Goal: Task Accomplishment & Management: Manage account settings

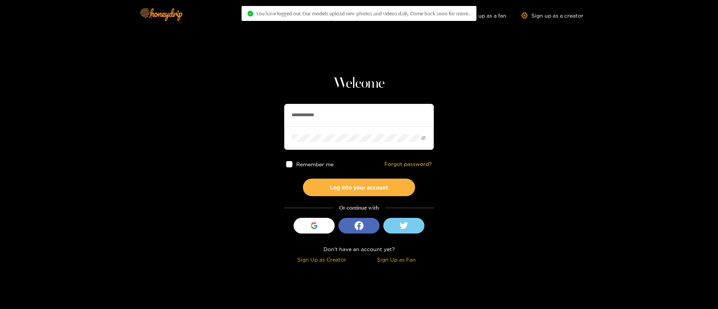
click at [346, 115] on input "**********" at bounding box center [359, 115] width 150 height 22
drag, startPoint x: 0, startPoint y: 0, endPoint x: 346, endPoint y: 115, distance: 365.0
click at [346, 115] on input "**********" at bounding box center [359, 115] width 150 height 22
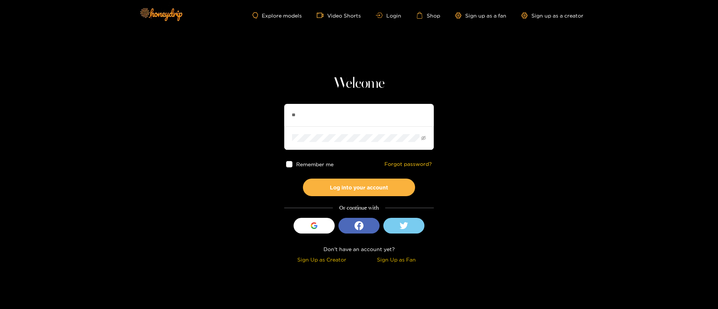
type input "*"
paste input "**********"
type input "**********"
click at [385, 186] on button "Log into your account" at bounding box center [359, 188] width 112 height 18
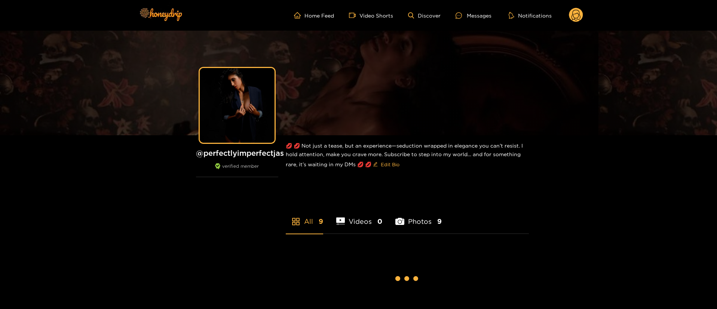
click at [581, 12] on circle at bounding box center [576, 15] width 14 height 14
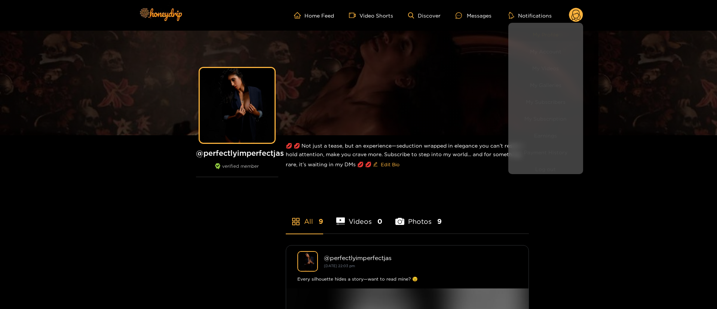
click at [564, 32] on link "My Profile" at bounding box center [545, 31] width 71 height 13
click at [561, 48] on link "My Account" at bounding box center [545, 48] width 71 height 13
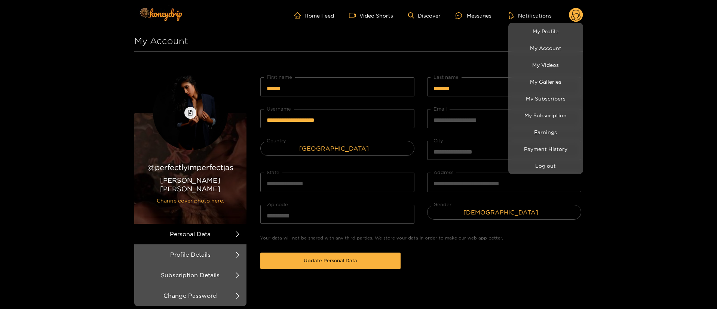
click at [481, 87] on div at bounding box center [358, 154] width 717 height 309
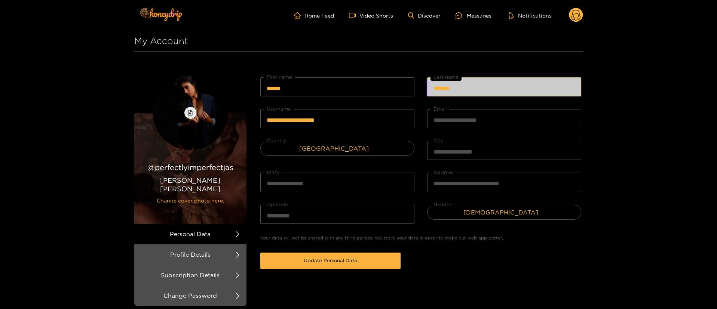
click at [481, 87] on input "*******" at bounding box center [504, 86] width 154 height 19
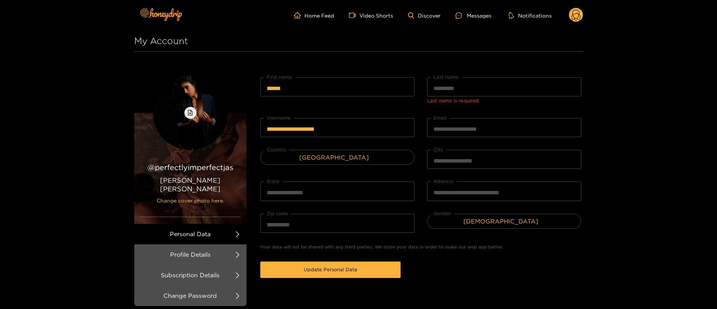
click at [481, 97] on div "Last name is required" at bounding box center [504, 100] width 154 height 7
click at [472, 91] on input "Last name" at bounding box center [504, 86] width 154 height 19
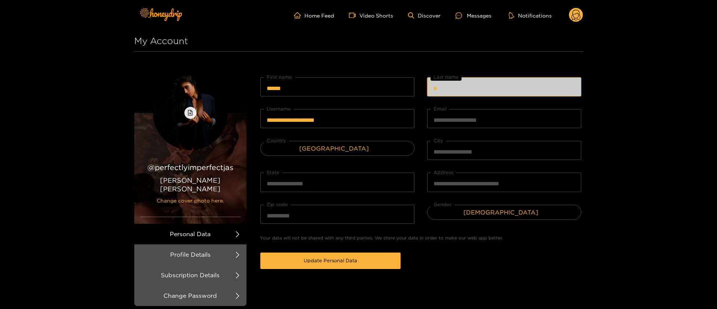
type input "*"
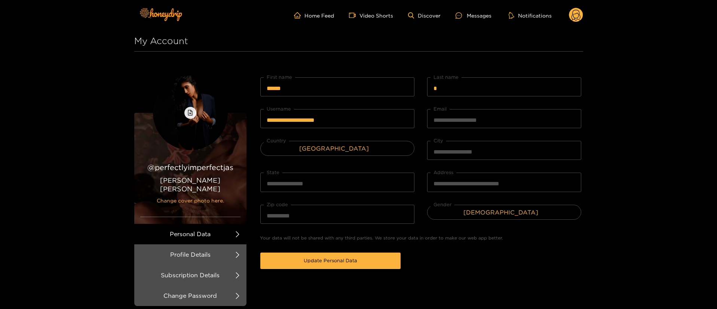
click at [643, 137] on div "**********" at bounding box center [358, 194] width 717 height 388
click at [347, 265] on button "Update Personal Data" at bounding box center [330, 261] width 140 height 16
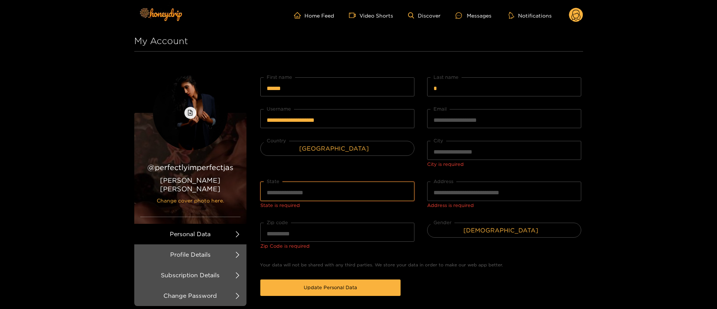
click at [322, 190] on input "State" at bounding box center [337, 191] width 154 height 19
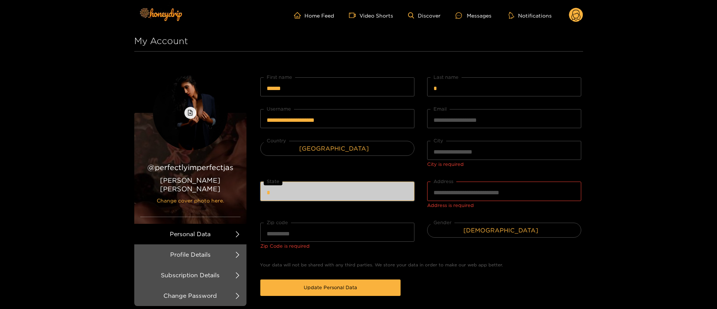
type input "*"
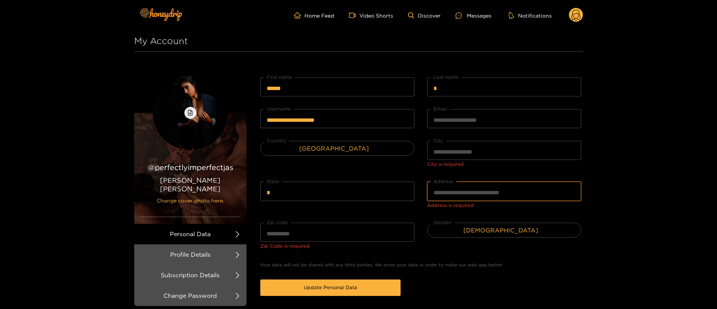
click at [465, 197] on input "Address" at bounding box center [504, 191] width 154 height 19
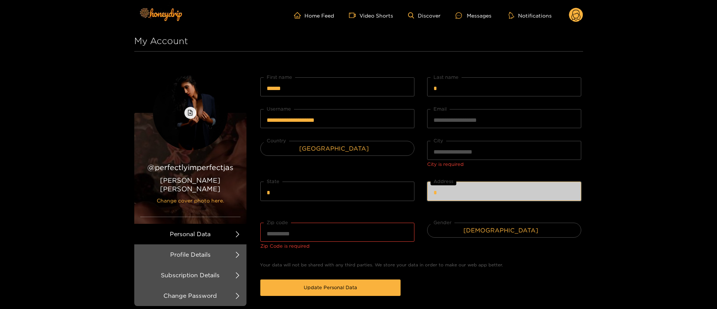
type input "*"
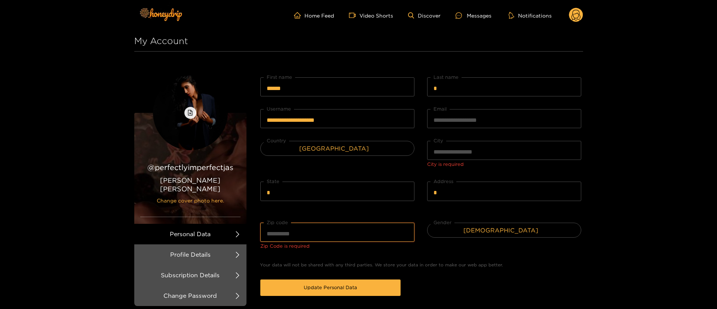
click at [364, 233] on input "Zip code" at bounding box center [337, 232] width 154 height 19
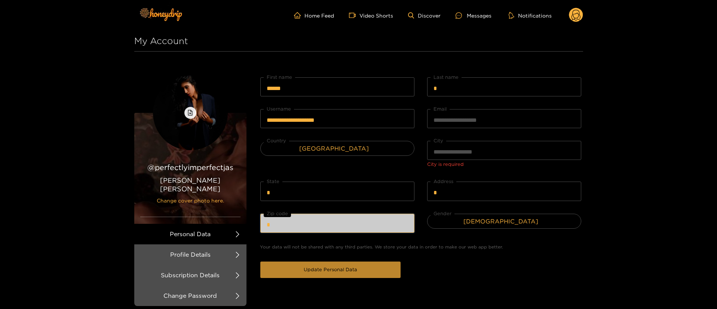
type input "*"
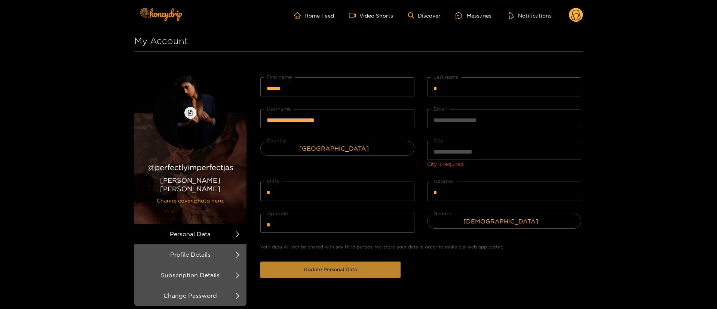
click at [378, 271] on button "Update Personal Data" at bounding box center [330, 270] width 140 height 16
click at [319, 270] on span "Update Personal Data" at bounding box center [330, 269] width 53 height 7
click at [357, 270] on button "Update Personal Data" at bounding box center [330, 270] width 140 height 16
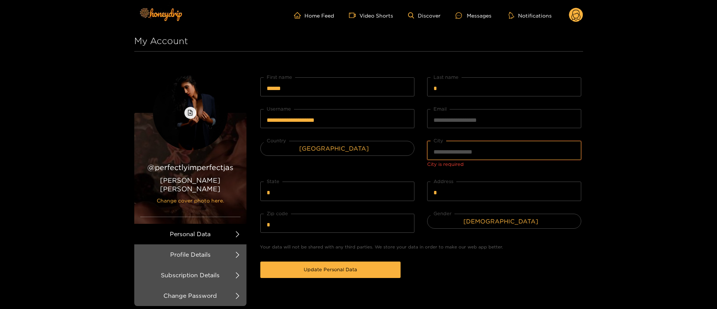
click at [457, 152] on input "City" at bounding box center [504, 150] width 154 height 19
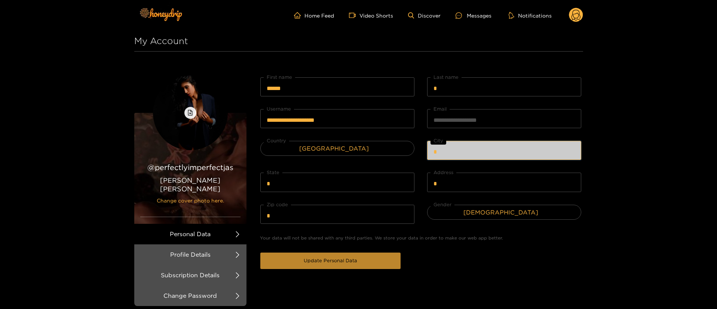
type input "*"
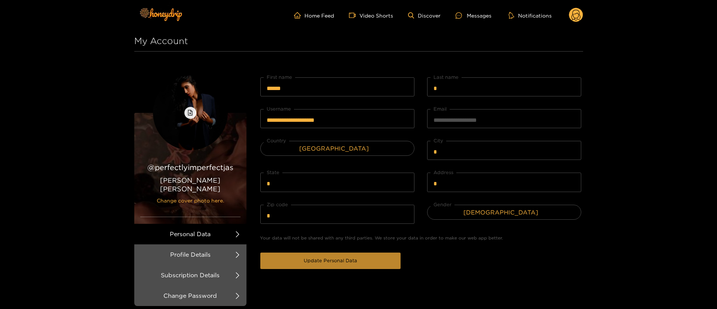
click at [379, 260] on button "Update Personal Data" at bounding box center [330, 261] width 140 height 16
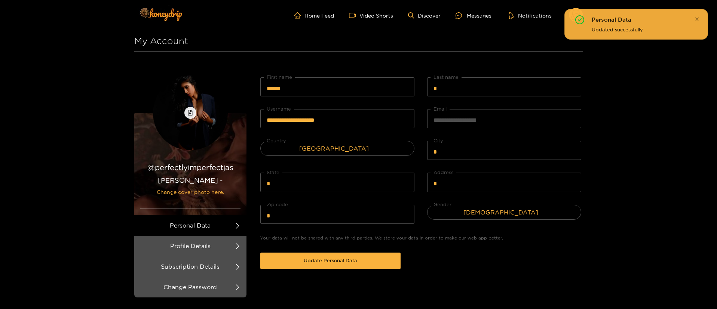
click at [701, 14] on div "Personal Data Updated successfully" at bounding box center [637, 24] width 144 height 31
click at [698, 17] on icon "close" at bounding box center [697, 19] width 5 height 5
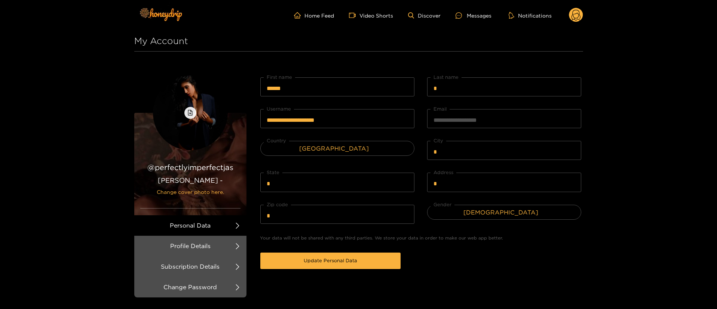
click at [576, 20] on circle at bounding box center [576, 15] width 14 height 14
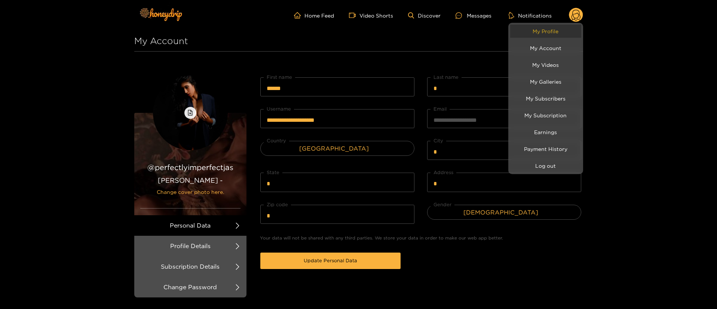
click at [565, 33] on link "My Profile" at bounding box center [545, 31] width 71 height 13
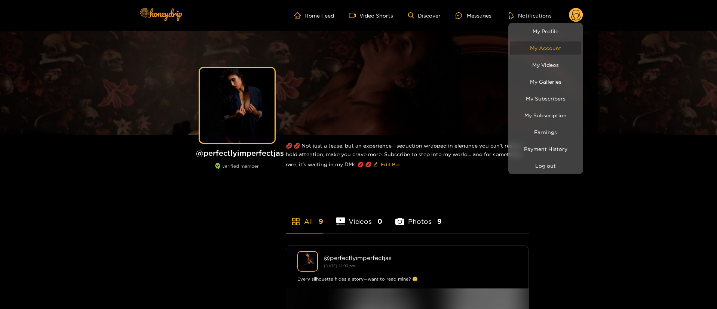
click at [563, 50] on link "My Account" at bounding box center [545, 48] width 71 height 13
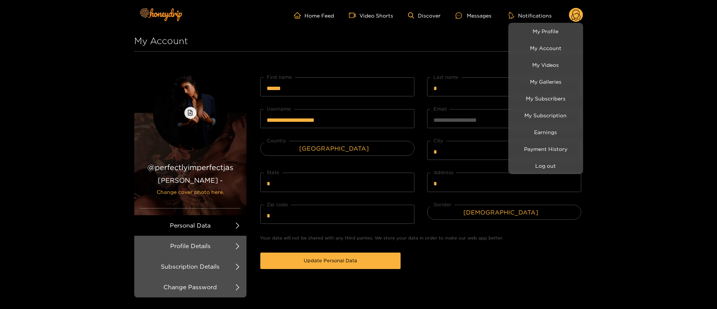
click at [459, 84] on div at bounding box center [358, 154] width 717 height 309
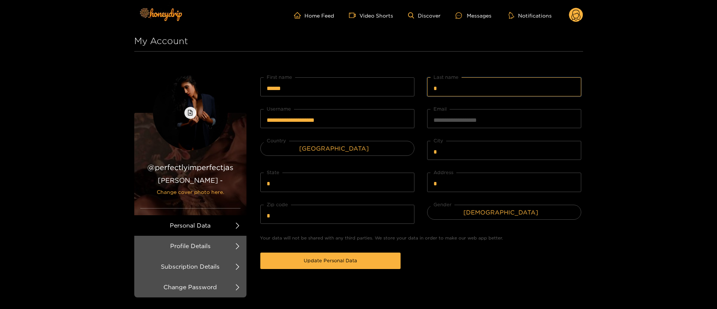
click at [458, 86] on input "*" at bounding box center [504, 86] width 154 height 19
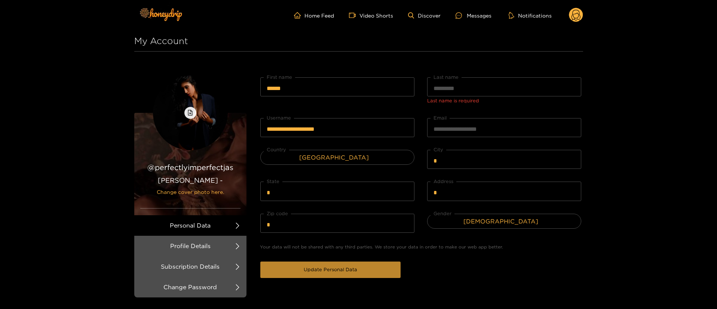
click at [361, 272] on button "Update Personal Data" at bounding box center [330, 270] width 140 height 16
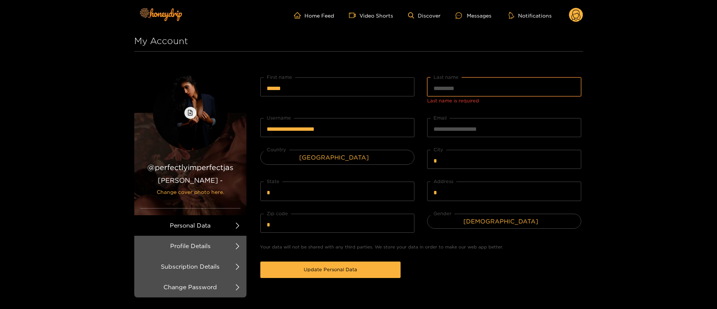
click at [465, 91] on input "Last name" at bounding box center [504, 86] width 154 height 19
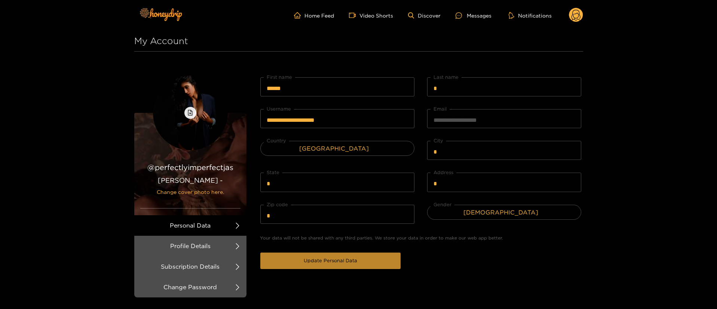
click at [352, 267] on button "Update Personal Data" at bounding box center [330, 261] width 140 height 16
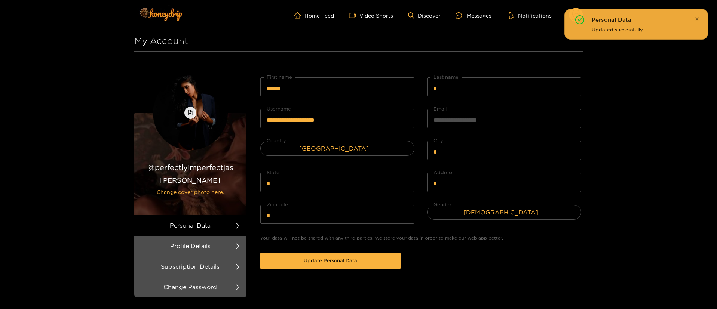
click at [695, 18] on icon "close" at bounding box center [697, 19] width 5 height 5
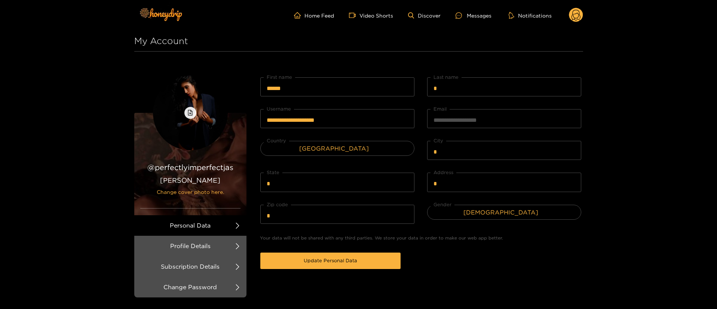
click at [581, 15] on circle at bounding box center [576, 15] width 14 height 14
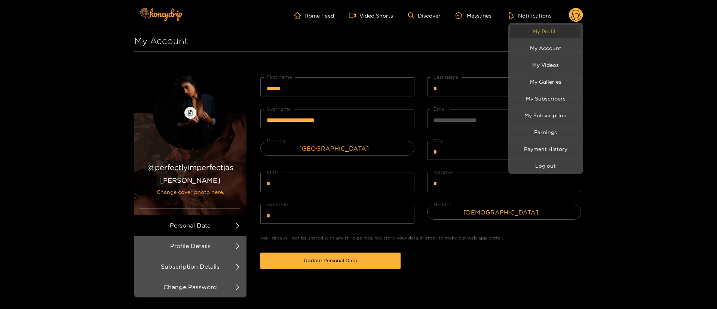
click at [564, 30] on link "My Profile" at bounding box center [545, 31] width 71 height 13
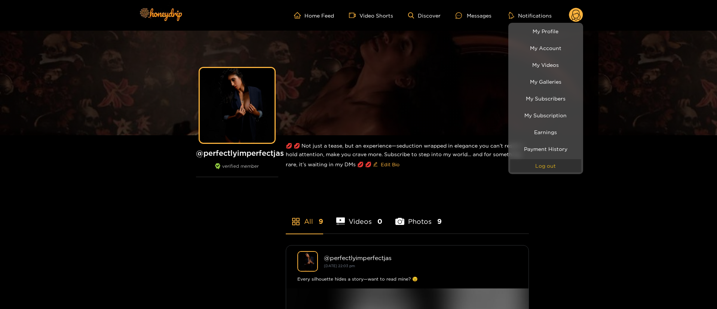
click at [546, 165] on button "Log out" at bounding box center [545, 165] width 71 height 13
